Goal: Navigation & Orientation: Find specific page/section

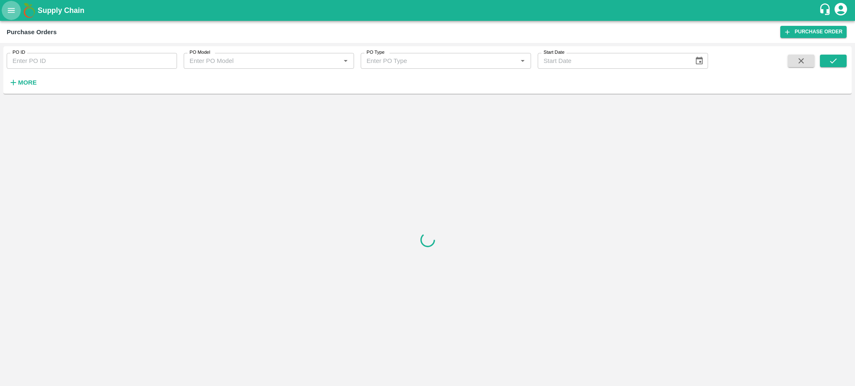
click at [14, 15] on button "open drawer" at bounding box center [11, 10] width 19 height 19
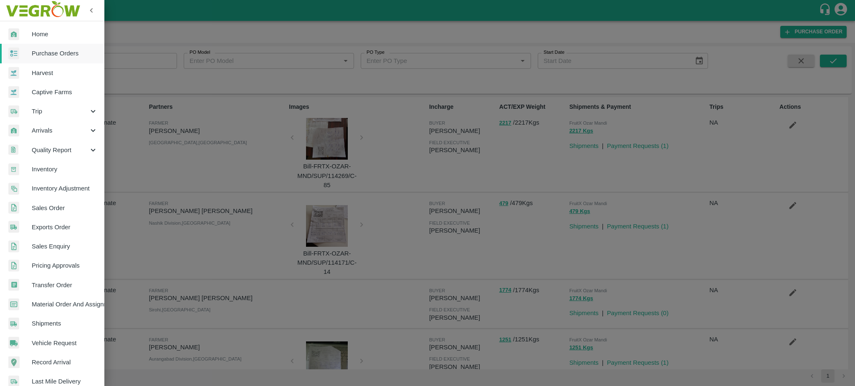
click at [63, 35] on span "Home" at bounding box center [65, 34] width 66 height 9
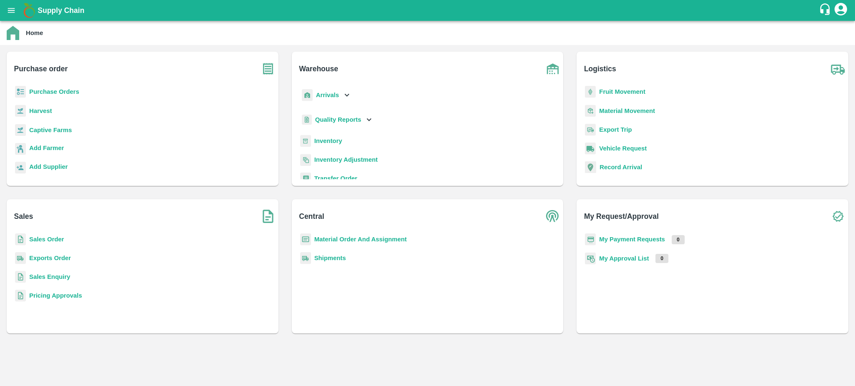
scroll to position [4, 0]
click at [613, 93] on b "Fruit Movement" at bounding box center [622, 91] width 46 height 7
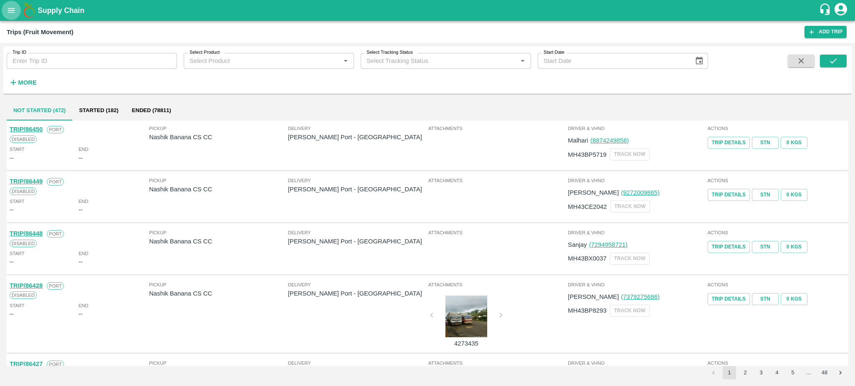
click at [13, 13] on icon "open drawer" at bounding box center [11, 10] width 9 height 9
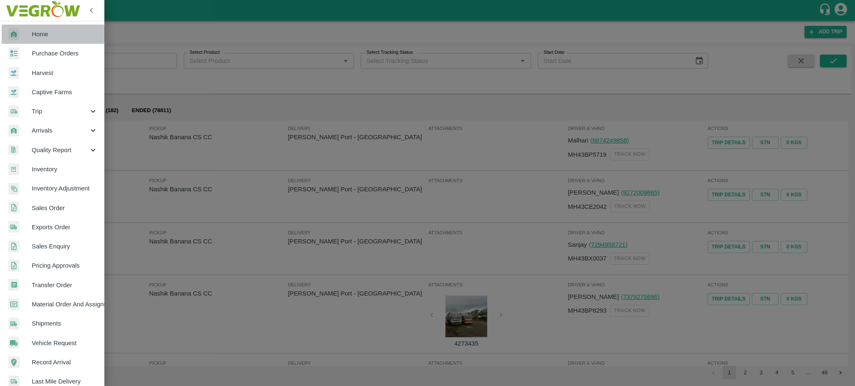
click at [44, 34] on span "Home" at bounding box center [65, 34] width 66 height 9
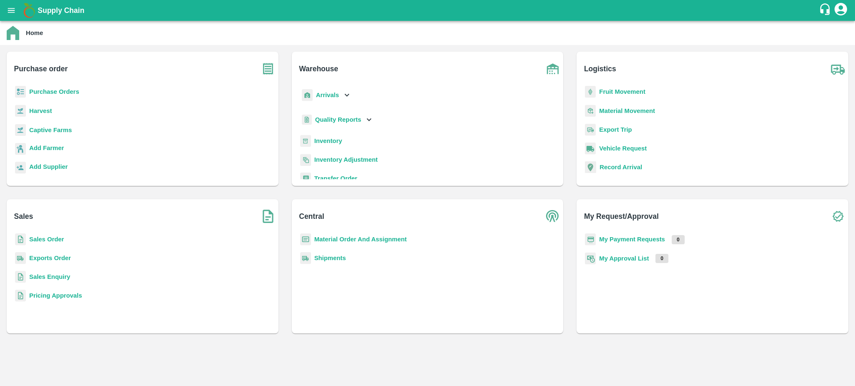
click at [837, 12] on icon "account of current user" at bounding box center [840, 9] width 15 height 15
click at [491, 30] on div at bounding box center [427, 193] width 855 height 386
